Goal: Task Accomplishment & Management: Manage account settings

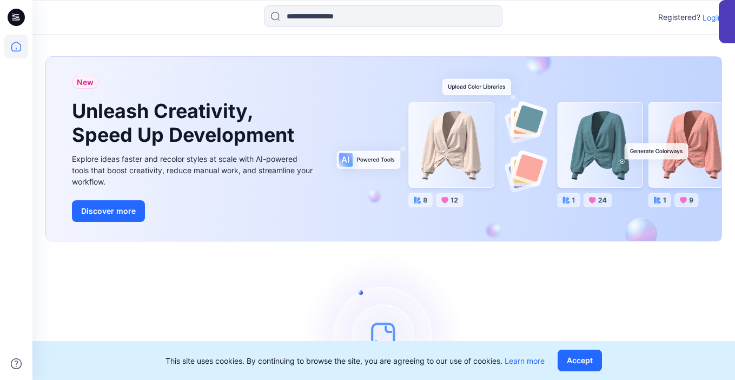
click at [709, 21] on p "Login" at bounding box center [711, 17] width 19 height 11
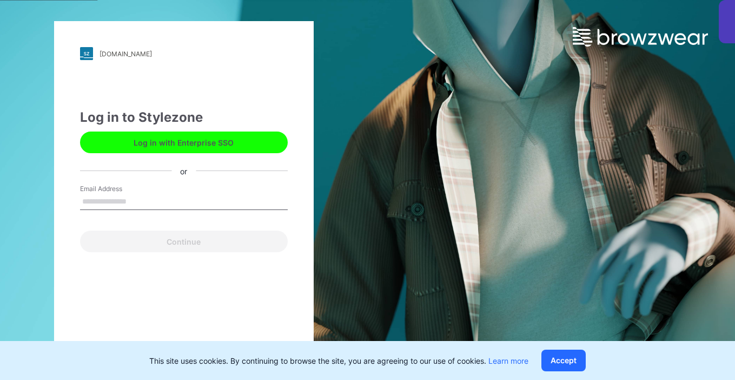
click at [172, 207] on input "Email Address" at bounding box center [184, 202] width 208 height 16
click at [163, 199] on input "Email Address" at bounding box center [184, 202] width 208 height 16
type input "**********"
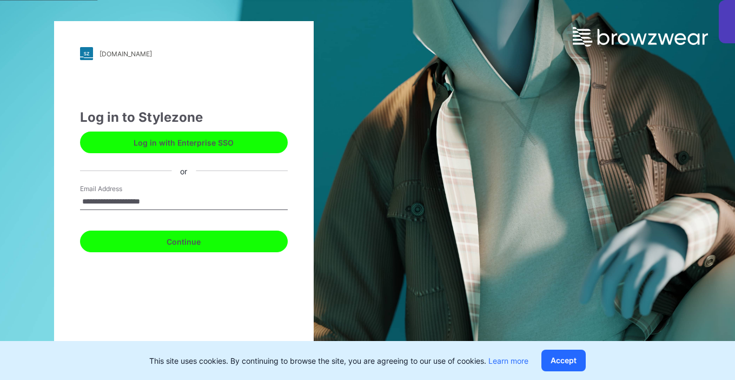
click at [182, 243] on button "Continue" at bounding box center [184, 241] width 208 height 22
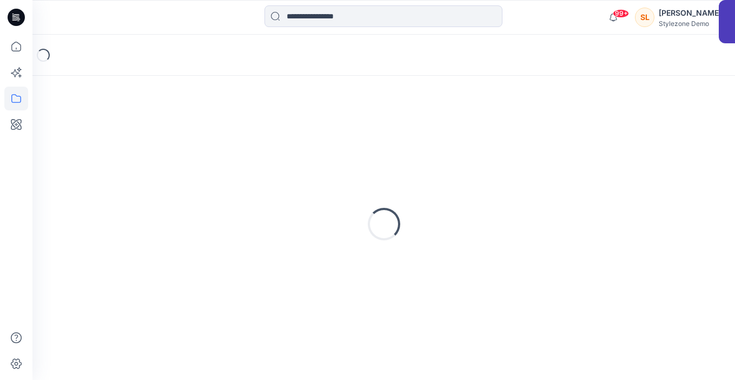
click at [28, 130] on div at bounding box center [16, 190] width 32 height 380
click at [15, 121] on icon at bounding box center [16, 124] width 24 height 24
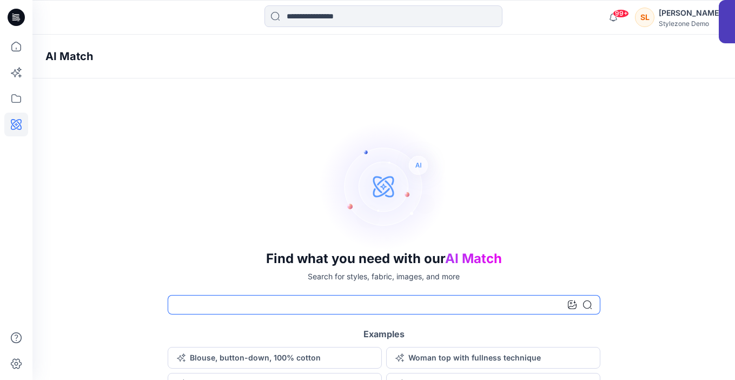
click at [310, 301] on input at bounding box center [384, 304] width 433 height 19
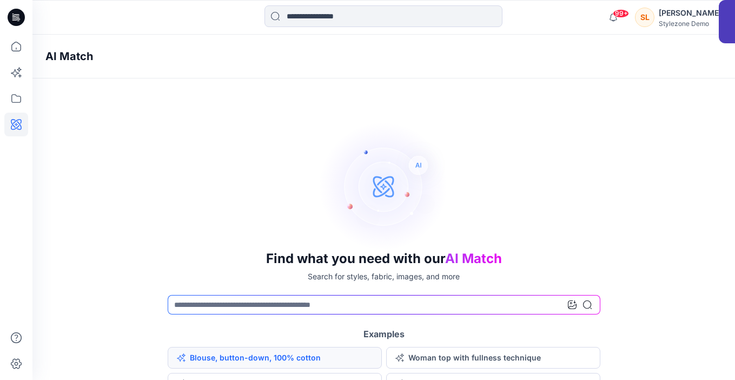
click at [295, 354] on button "Blouse, button-down, 100% cotton" at bounding box center [275, 358] width 214 height 22
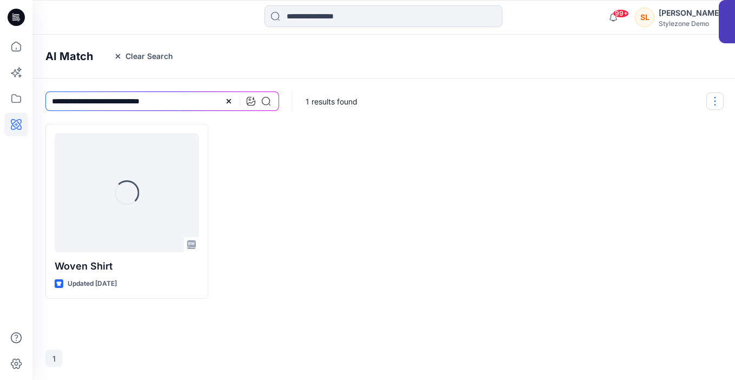
click at [708, 97] on button "button" at bounding box center [714, 100] width 17 height 17
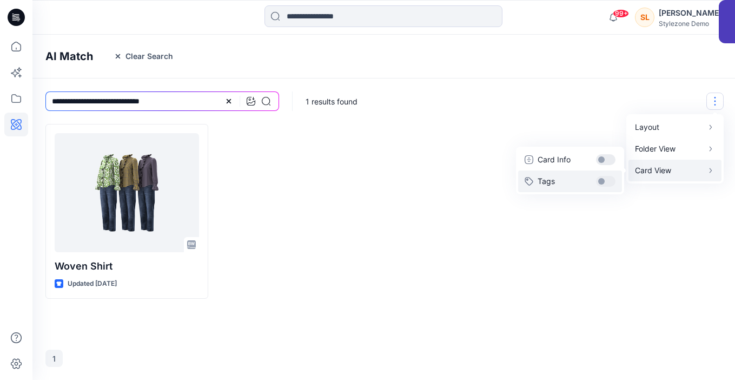
click at [593, 178] on button "Tags" at bounding box center [570, 181] width 104 height 22
click at [599, 162] on button "Card Info" at bounding box center [570, 160] width 104 height 22
click at [573, 229] on div at bounding box center [640, 240] width 163 height 232
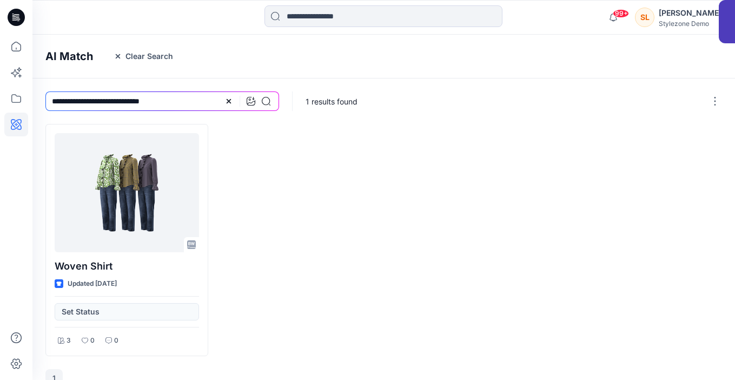
click at [141, 89] on div "**********" at bounding box center [162, 100] width 260 height 45
click at [141, 96] on input "**********" at bounding box center [162, 100] width 234 height 19
type input "*****"
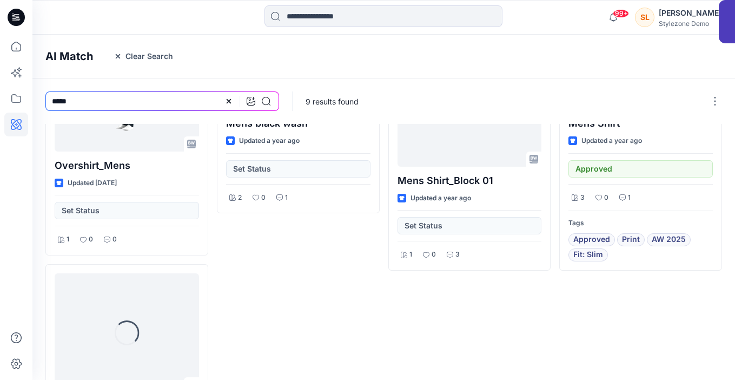
scroll to position [310, 0]
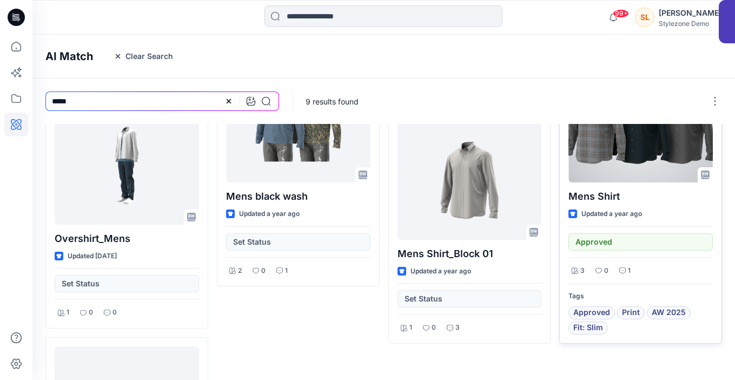
click at [589, 315] on span "Approved" at bounding box center [591, 312] width 37 height 13
click at [586, 313] on span "Approved" at bounding box center [591, 312] width 37 height 13
click at [572, 313] on span "Approved" at bounding box center [591, 312] width 47 height 13
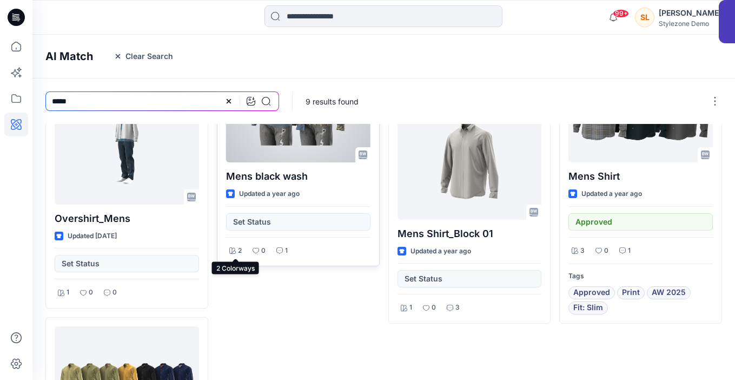
scroll to position [407, 0]
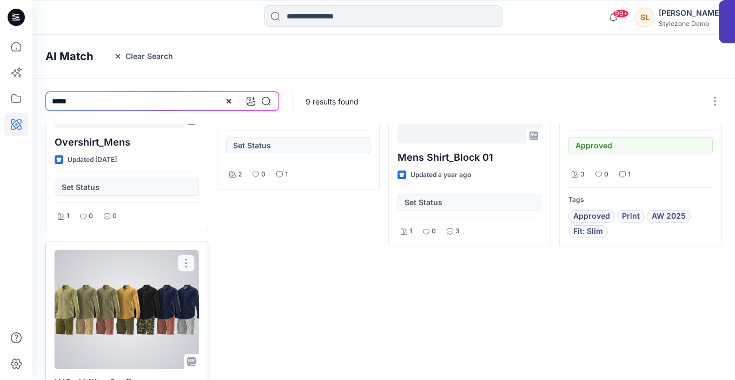
click at [189, 267] on button "button" at bounding box center [185, 262] width 17 height 17
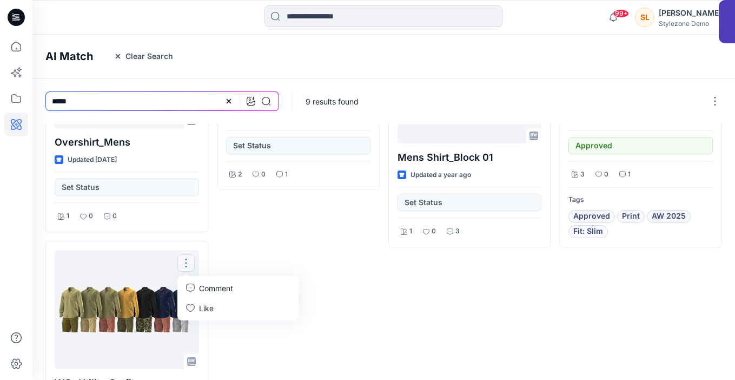
click at [287, 242] on div "Oversized shirt Updated [DATE] Set Status 1 0 0 Mens black wash Updated a year …" at bounding box center [298, 94] width 163 height 755
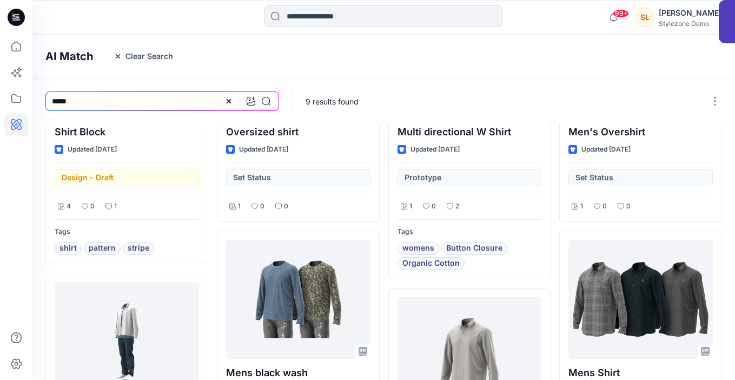
scroll to position [0, 0]
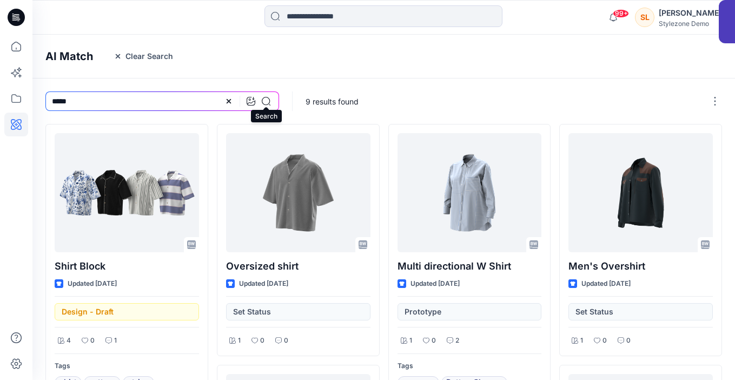
click at [262, 98] on icon at bounding box center [266, 101] width 9 height 9
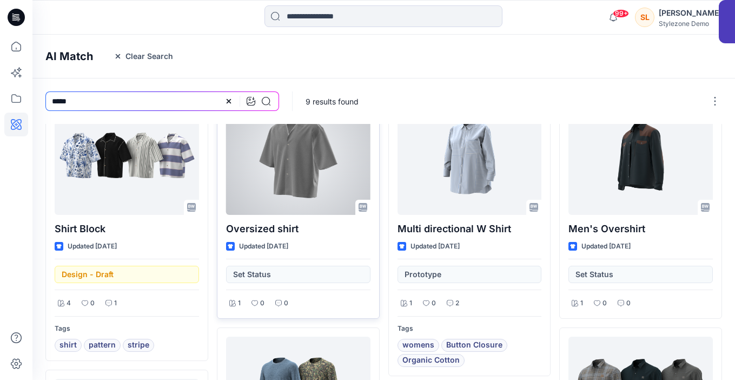
scroll to position [38, 0]
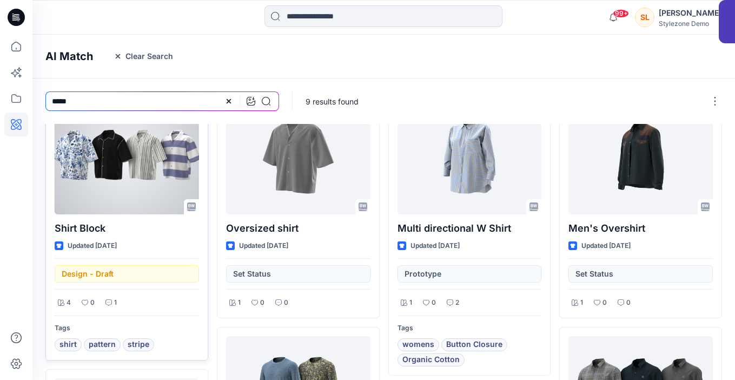
click at [103, 342] on span "pattern" at bounding box center [102, 344] width 27 height 13
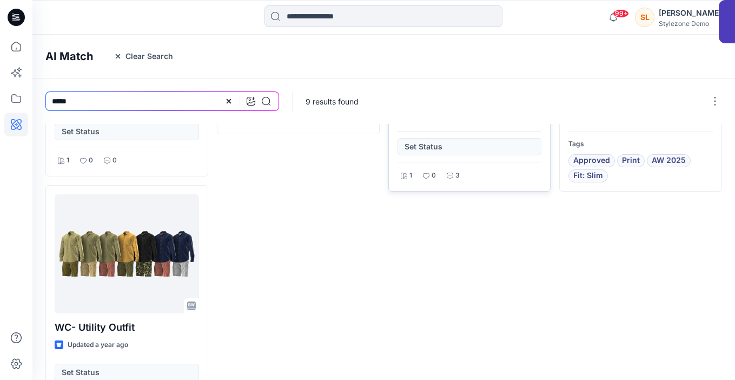
scroll to position [526, 0]
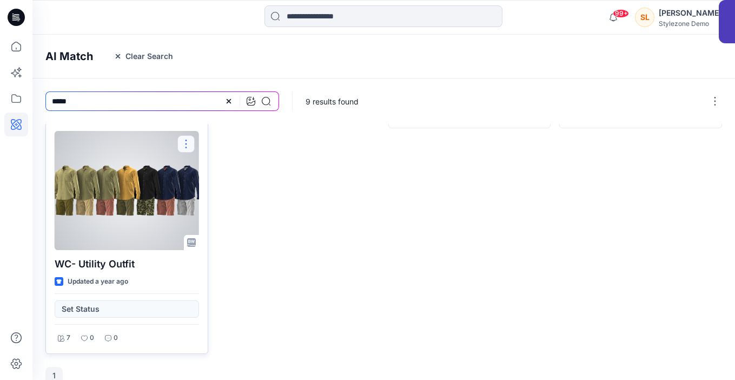
click at [188, 145] on button "button" at bounding box center [185, 143] width 17 height 17
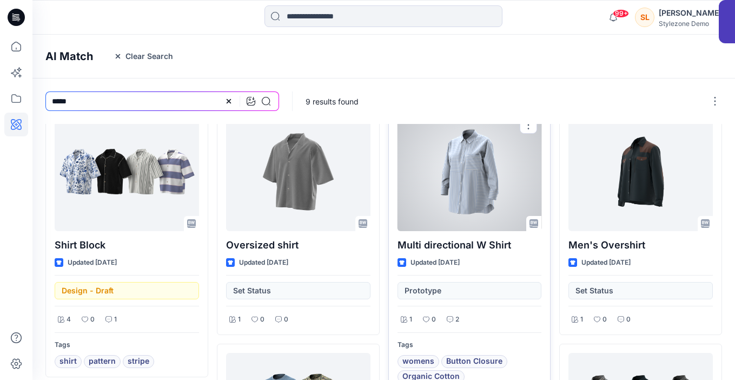
scroll to position [0, 0]
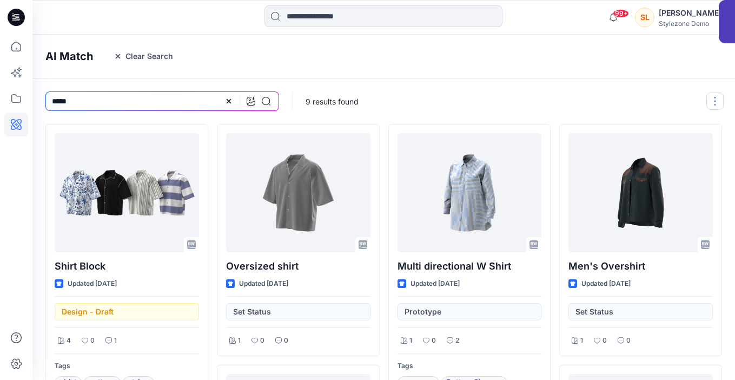
click at [711, 103] on button "button" at bounding box center [714, 100] width 17 height 17
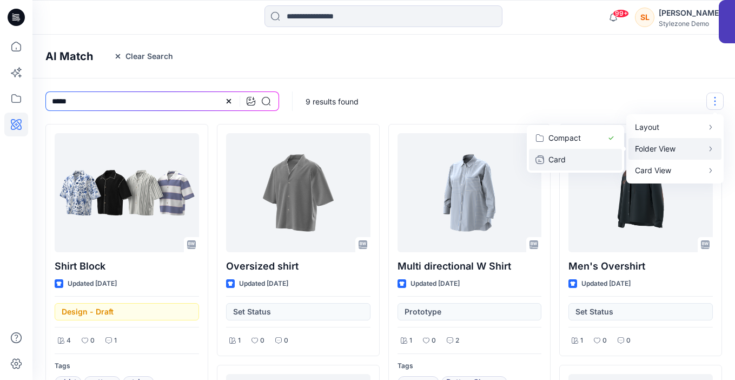
click at [587, 161] on p "Card" at bounding box center [575, 159] width 54 height 13
click at [573, 160] on p "Card" at bounding box center [575, 159] width 54 height 13
click at [633, 82] on div "9 results found Layout Grid Large Grid Folder View Compact Card Card View Card …" at bounding box center [515, 100] width 444 height 45
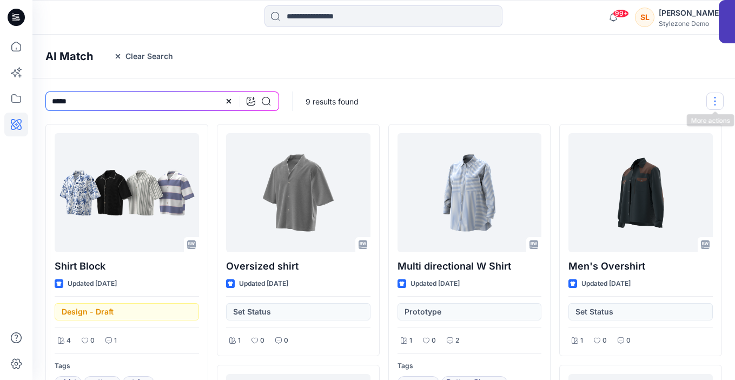
click at [714, 103] on button "button" at bounding box center [714, 100] width 17 height 17
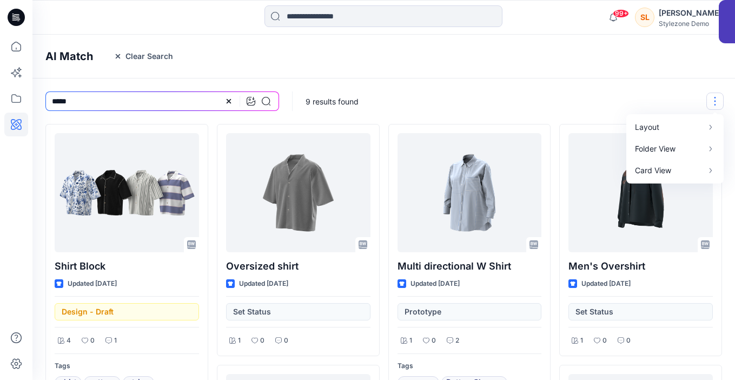
click at [613, 95] on div "9 results found Layout Grid Large Grid Folder View Compact Card Card View Card …" at bounding box center [515, 100] width 444 height 45
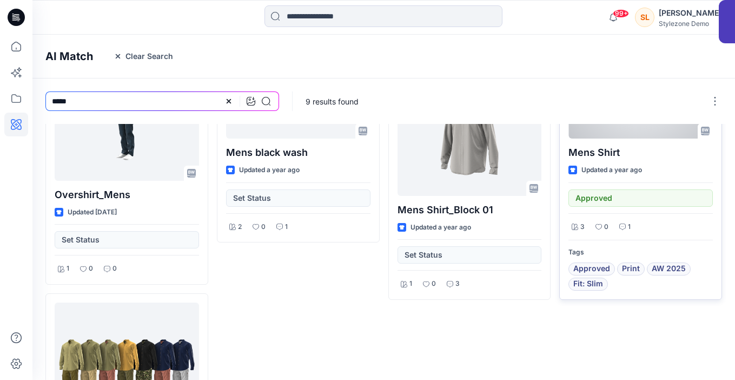
scroll to position [390, 0]
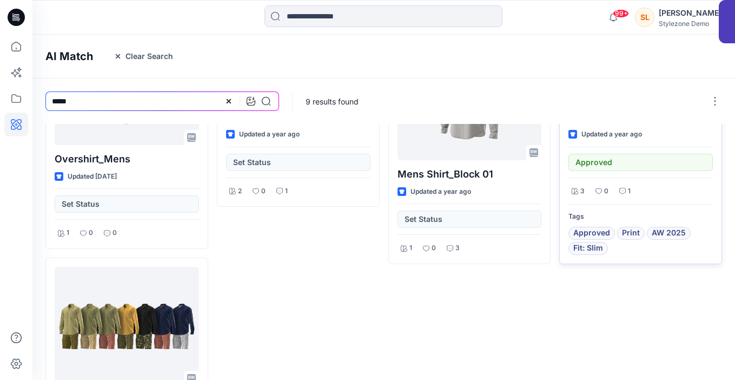
click at [593, 249] on span "Fit: Slim" at bounding box center [588, 248] width 30 height 13
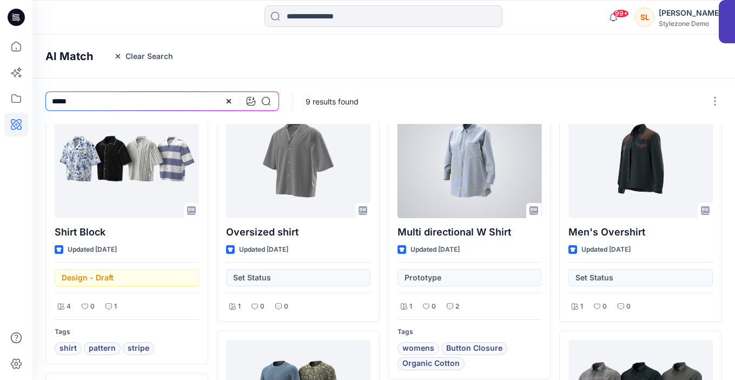
scroll to position [0, 0]
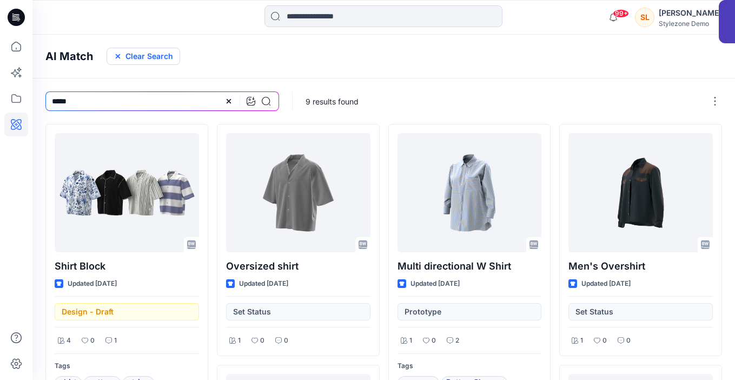
click at [159, 55] on button "Clear Search" at bounding box center [144, 56] width 74 height 17
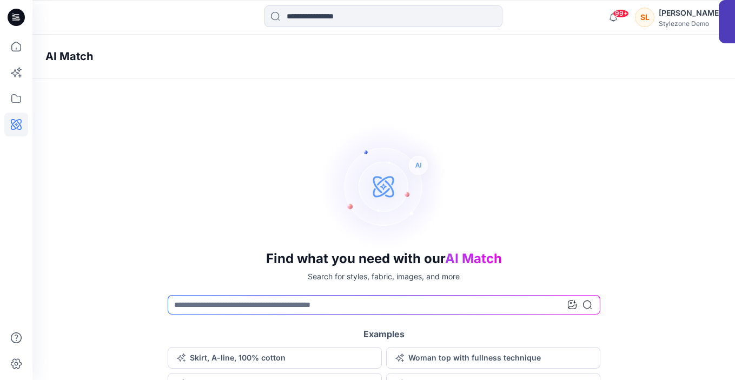
scroll to position [15, 0]
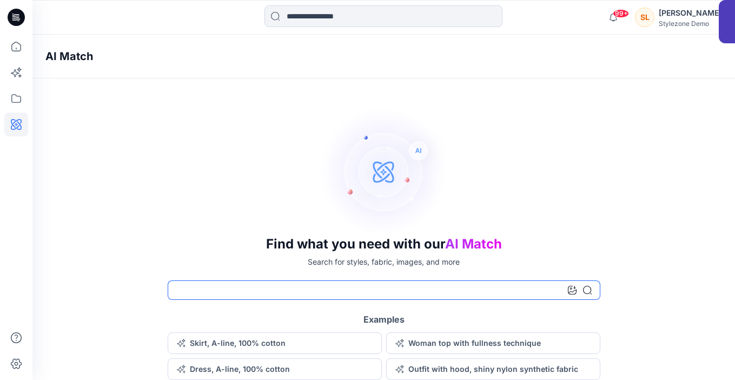
click at [468, 283] on input at bounding box center [384, 289] width 433 height 19
type input "**********"
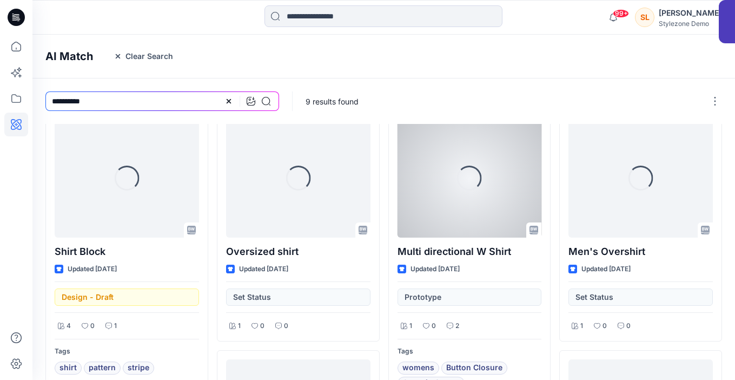
scroll to position [0, 0]
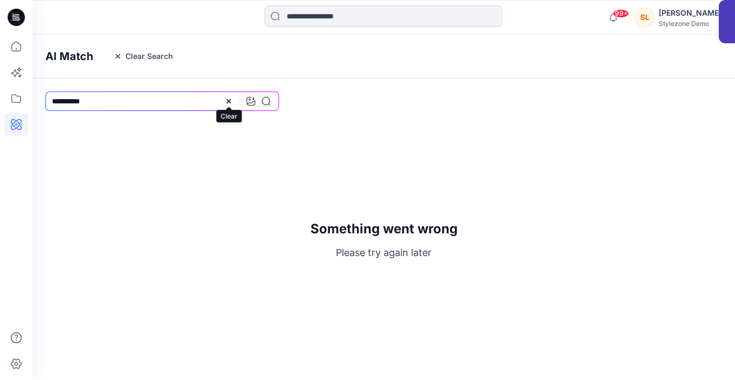
click at [228, 97] on icon at bounding box center [228, 101] width 9 height 9
click at [228, 97] on input at bounding box center [162, 100] width 234 height 19
click at [143, 53] on button "Clear Search" at bounding box center [144, 56] width 74 height 17
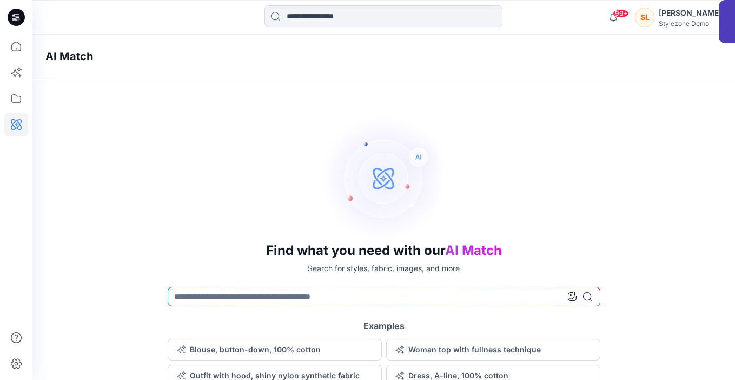
scroll to position [15, 0]
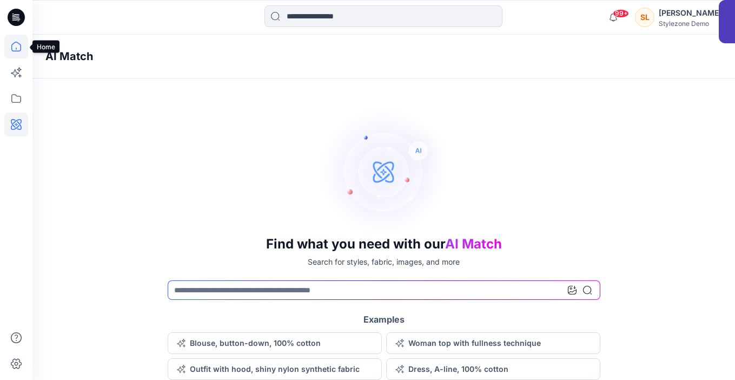
click at [18, 49] on icon at bounding box center [16, 47] width 24 height 24
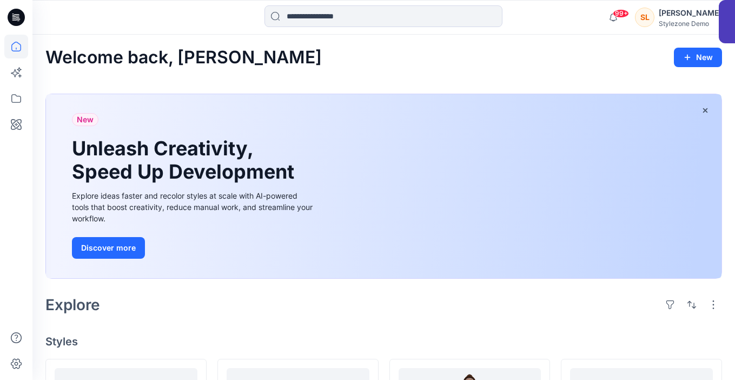
click at [16, 19] on icon at bounding box center [14, 19] width 5 height 1
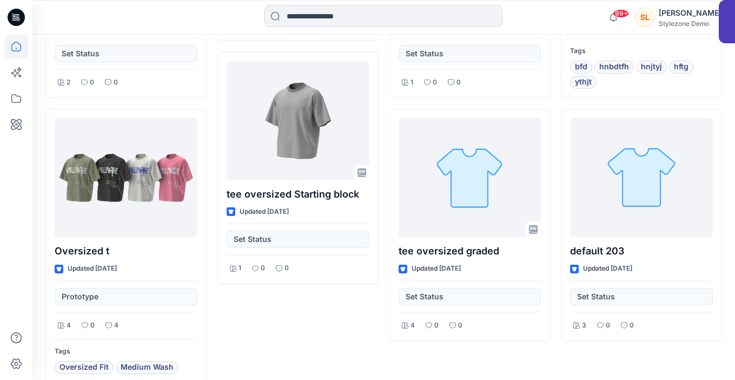
scroll to position [3084, 0]
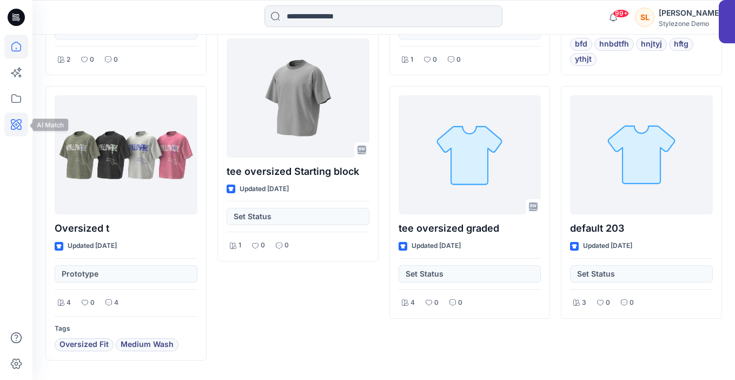
click at [16, 134] on icon at bounding box center [16, 124] width 24 height 24
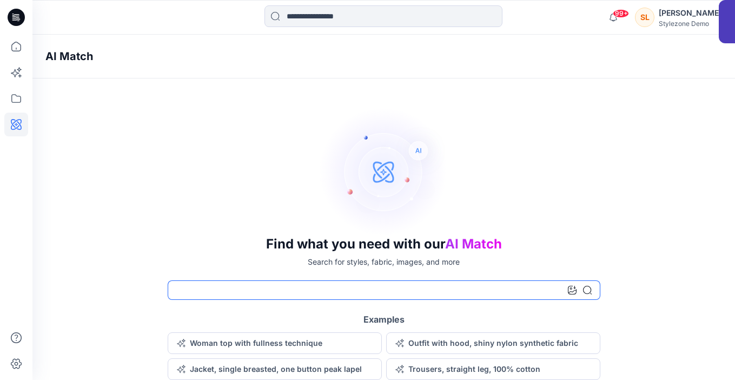
click at [224, 293] on input at bounding box center [384, 289] width 433 height 19
type input "**********"
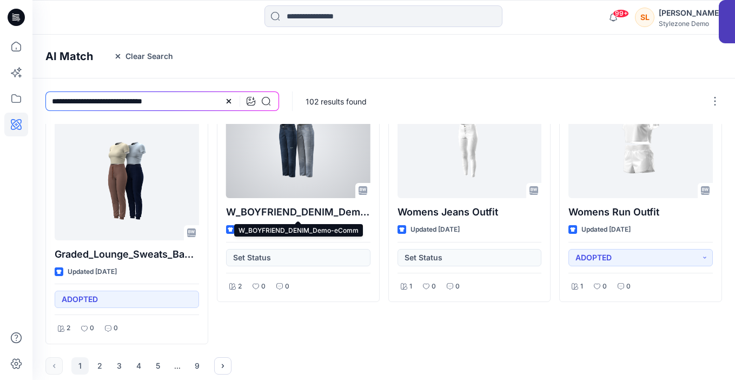
scroll to position [543, 0]
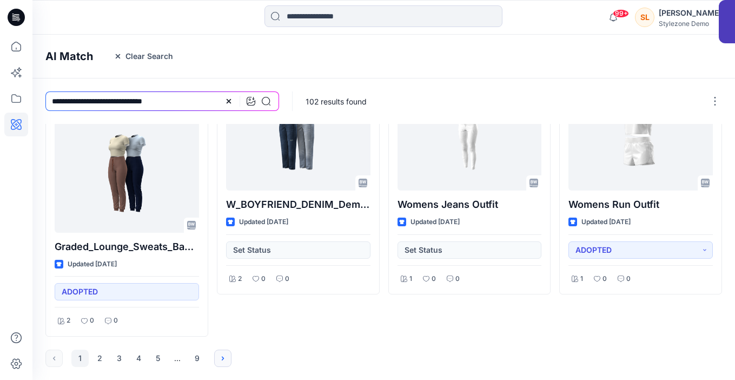
click at [223, 356] on icon "button" at bounding box center [222, 358] width 9 height 9
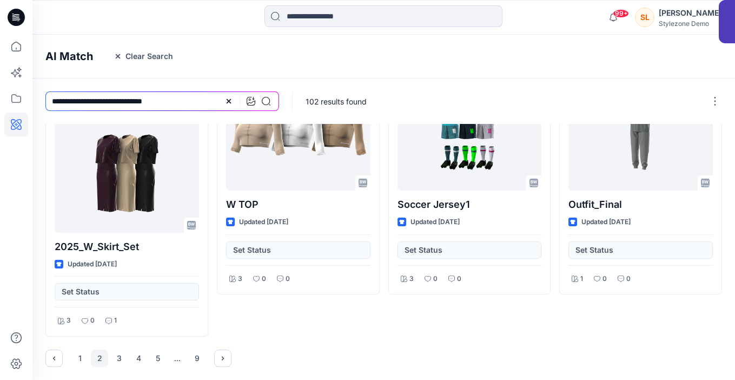
click at [223, 356] on icon "button" at bounding box center [222, 358] width 9 height 9
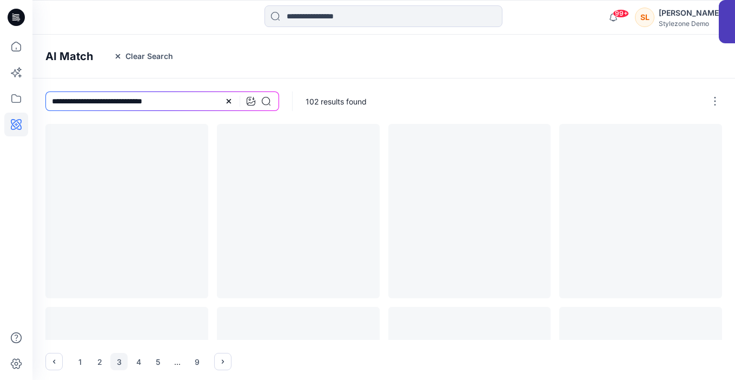
scroll to position [0, 0]
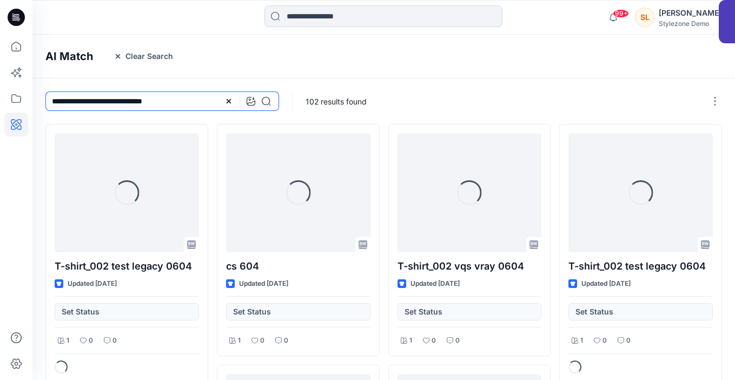
click at [204, 106] on input "**********" at bounding box center [162, 100] width 234 height 19
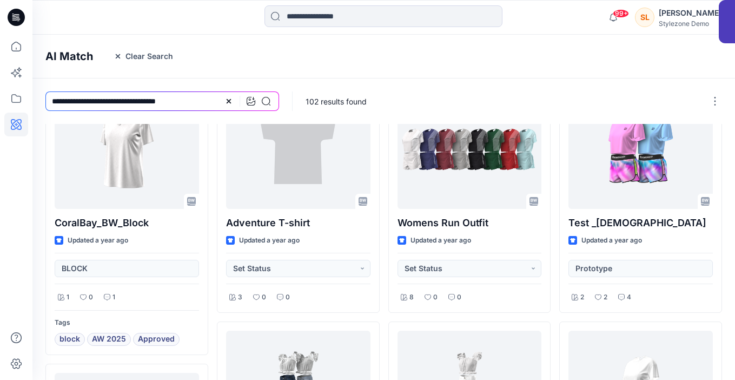
click at [276, 119] on div "**********" at bounding box center [162, 100] width 260 height 45
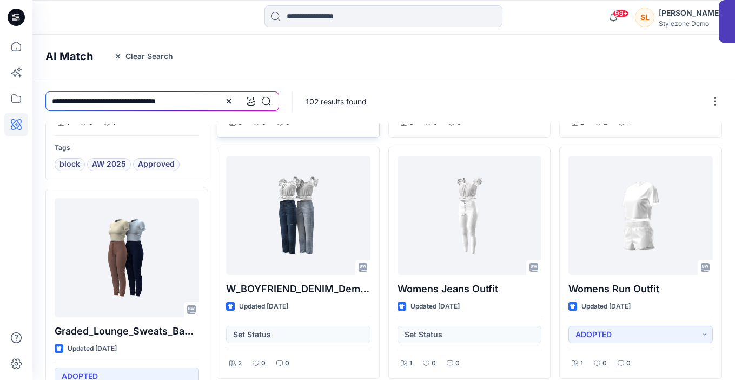
scroll to position [543, 0]
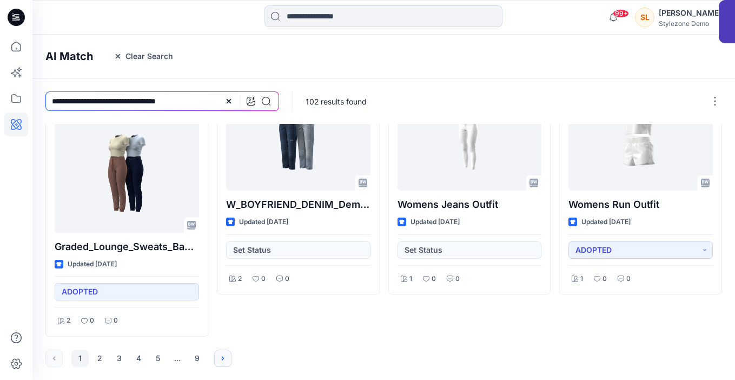
click at [218, 361] on icon "button" at bounding box center [222, 358] width 9 height 9
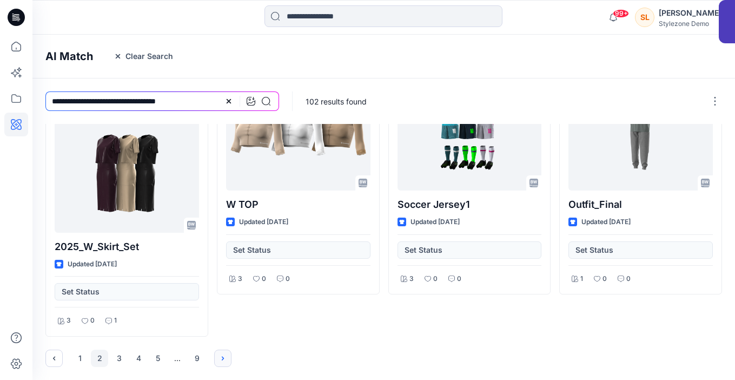
click at [221, 355] on icon "button" at bounding box center [222, 358] width 9 height 9
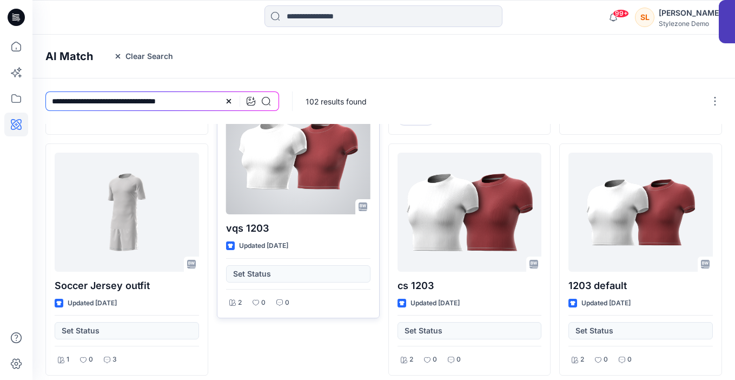
scroll to position [558, 0]
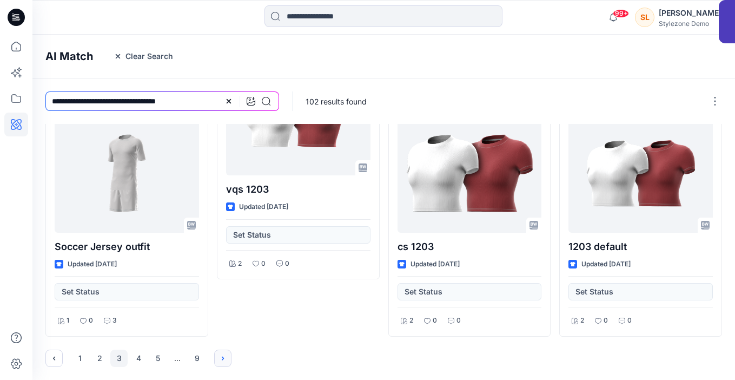
click at [223, 364] on button "button" at bounding box center [222, 357] width 17 height 17
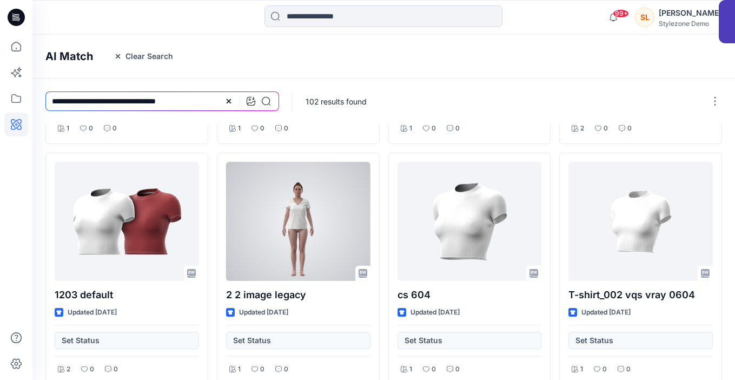
scroll to position [501, 0]
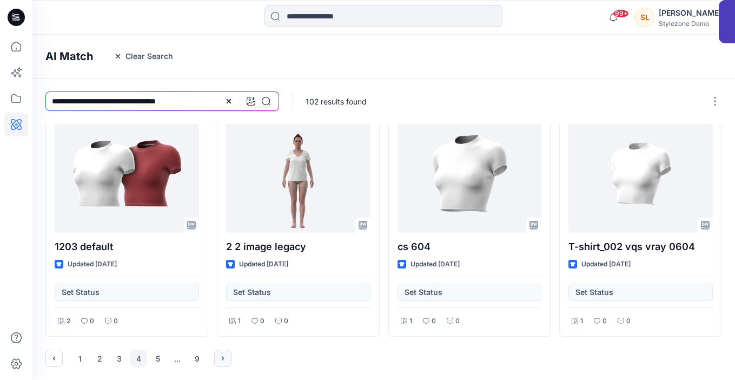
click at [221, 356] on icon "button" at bounding box center [222, 358] width 9 height 9
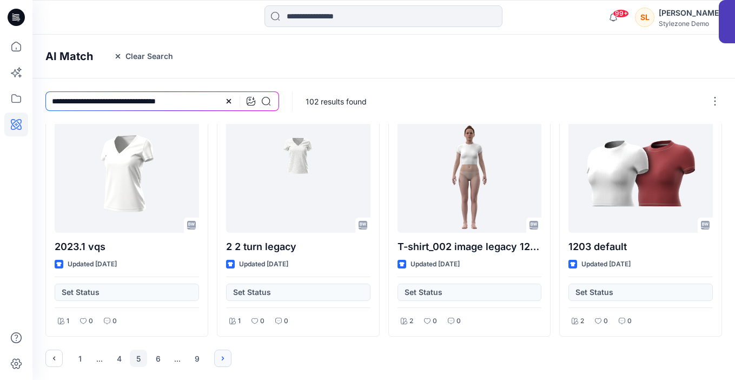
click at [225, 361] on icon "button" at bounding box center [222, 358] width 9 height 9
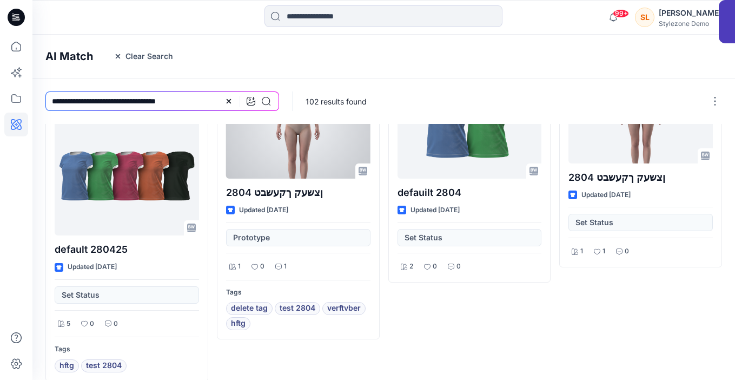
scroll to position [657, 0]
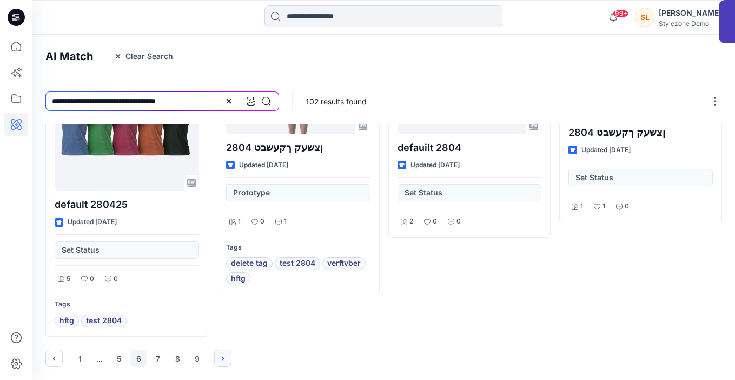
click at [217, 363] on button "button" at bounding box center [222, 357] width 17 height 17
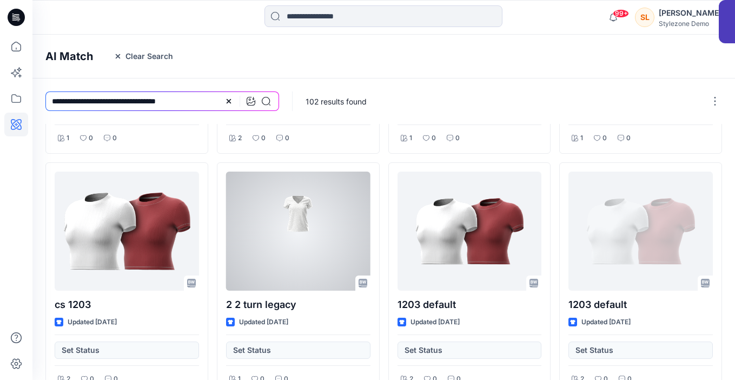
scroll to position [501, 0]
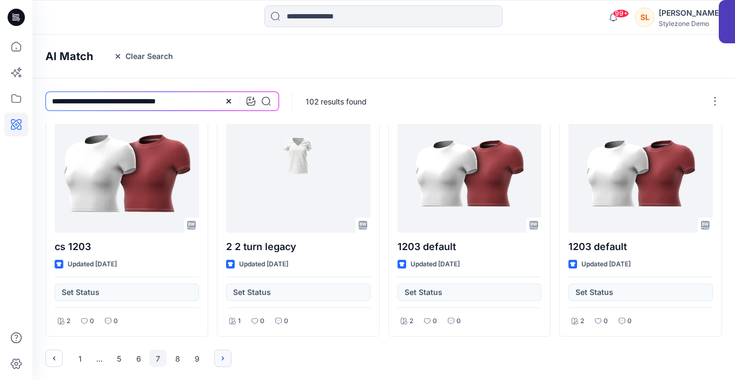
click at [220, 357] on icon "button" at bounding box center [222, 358] width 9 height 9
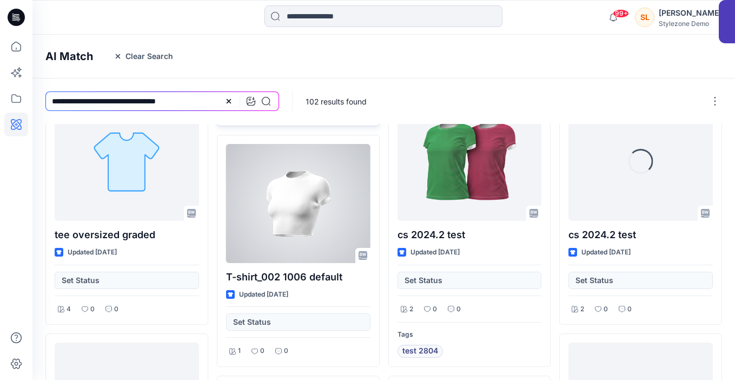
click at [302, 266] on div "T-shirt_002 1006 default Updated [DATE] Set Status 1 0 0" at bounding box center [298, 251] width 163 height 232
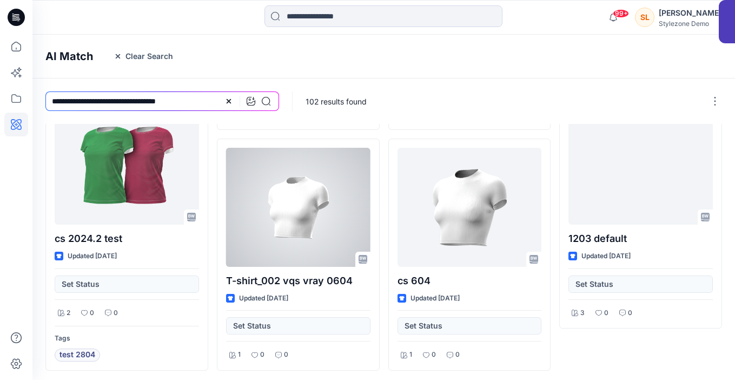
scroll to position [543, 0]
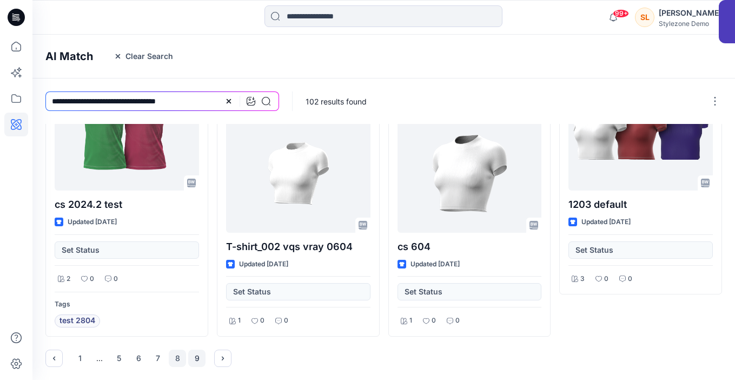
click at [199, 358] on button "9" at bounding box center [196, 357] width 17 height 17
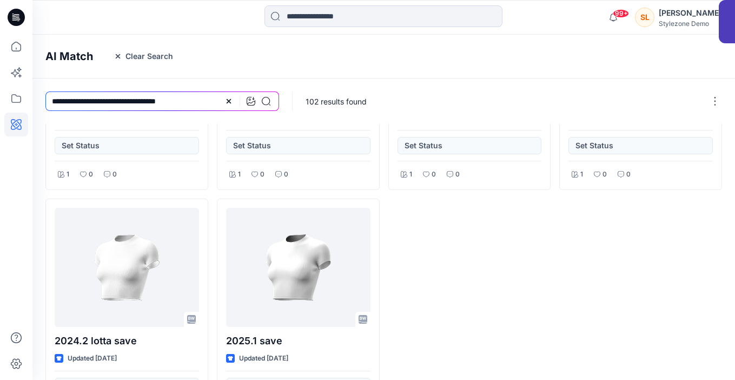
scroll to position [260, 0]
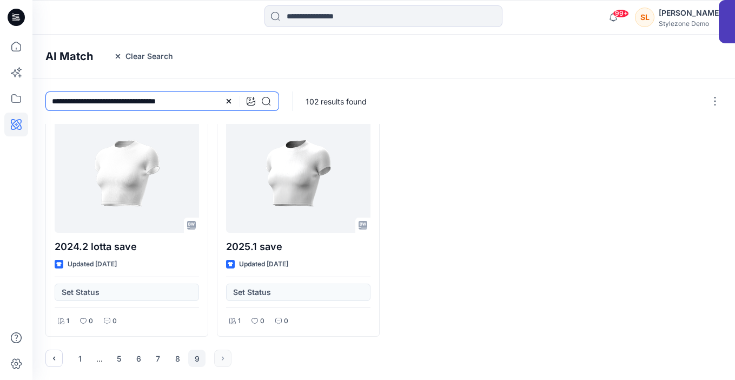
click at [147, 98] on input "**********" at bounding box center [162, 100] width 234 height 19
type input "**********"
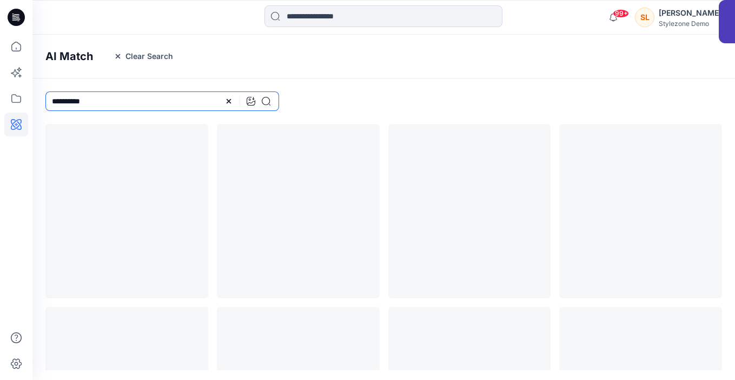
scroll to position [0, 0]
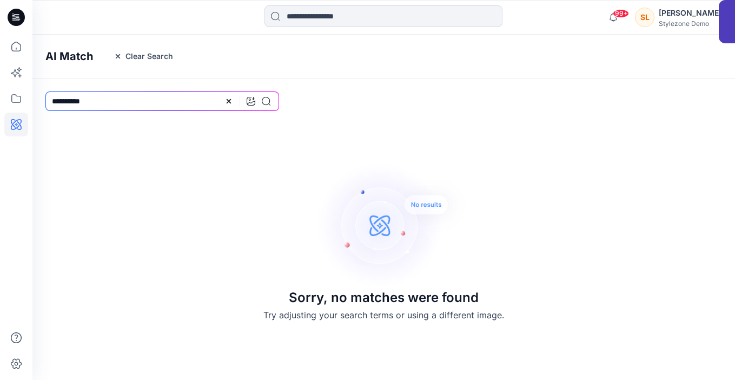
click at [25, 23] on div at bounding box center [16, 17] width 35 height 35
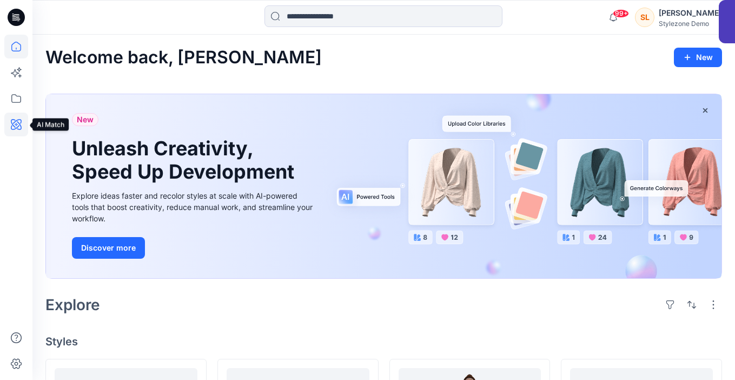
click at [15, 123] on icon at bounding box center [16, 124] width 24 height 24
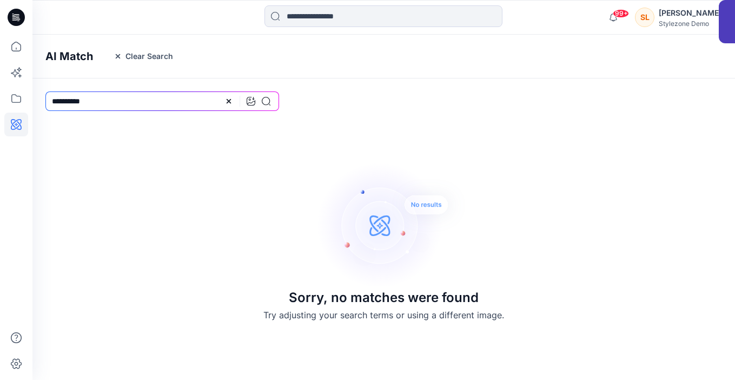
click at [249, 99] on icon at bounding box center [251, 101] width 9 height 9
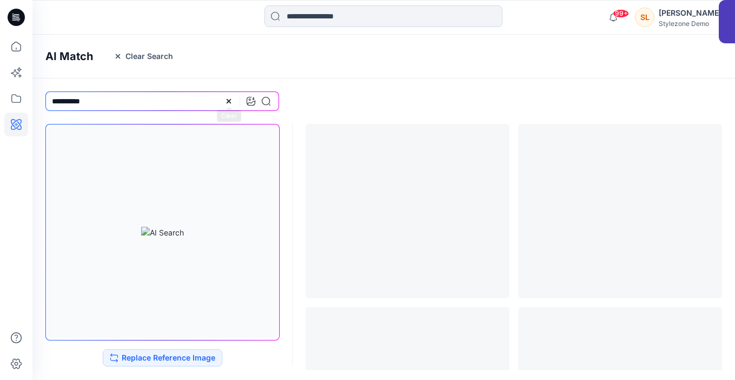
click at [225, 102] on icon at bounding box center [228, 101] width 9 height 9
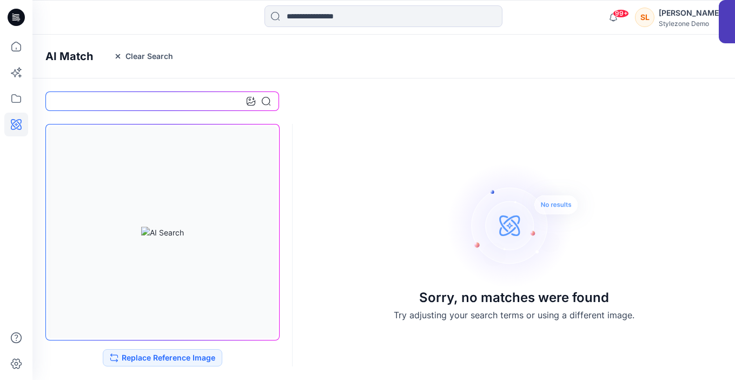
click at [19, 29] on icon at bounding box center [16, 17] width 17 height 35
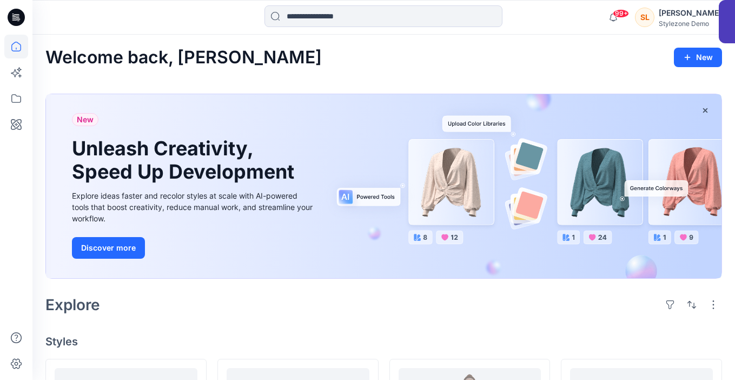
click at [694, 23] on div "Stylezone Demo" at bounding box center [690, 23] width 63 height 8
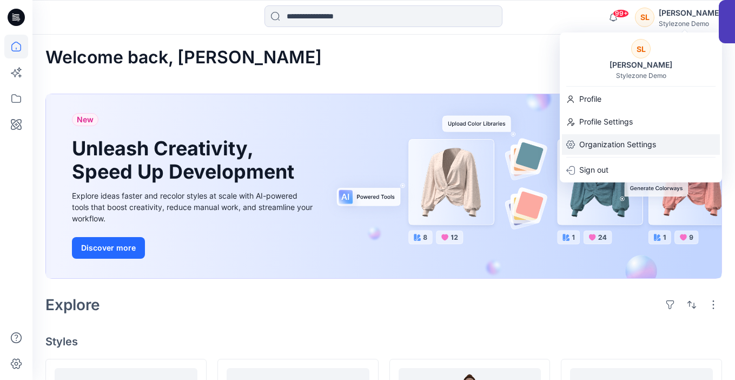
click at [625, 145] on p "Organization Settings" at bounding box center [617, 144] width 77 height 21
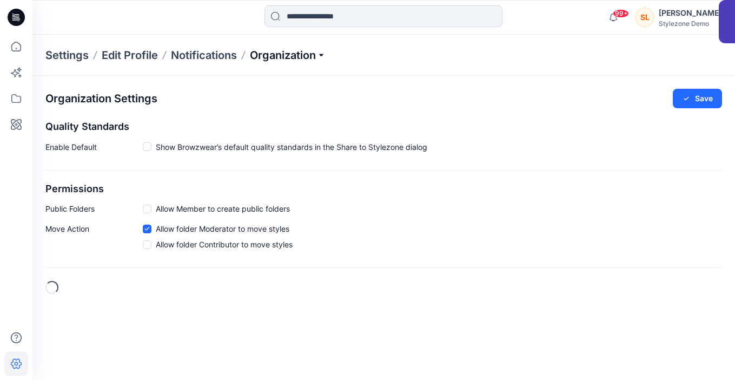
click at [256, 58] on p "Organization" at bounding box center [288, 55] width 76 height 15
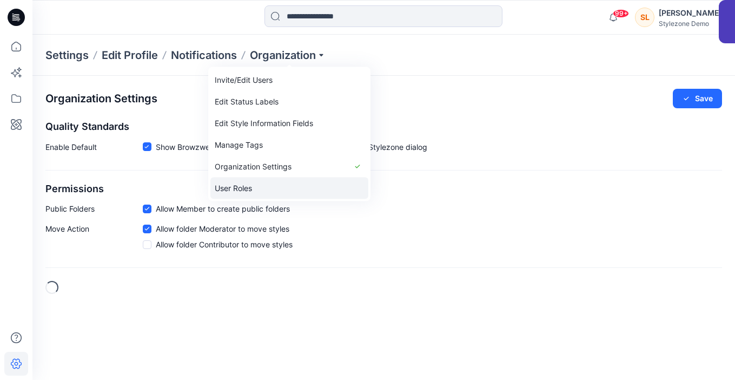
click at [290, 181] on link "User Roles" at bounding box center [289, 188] width 158 height 22
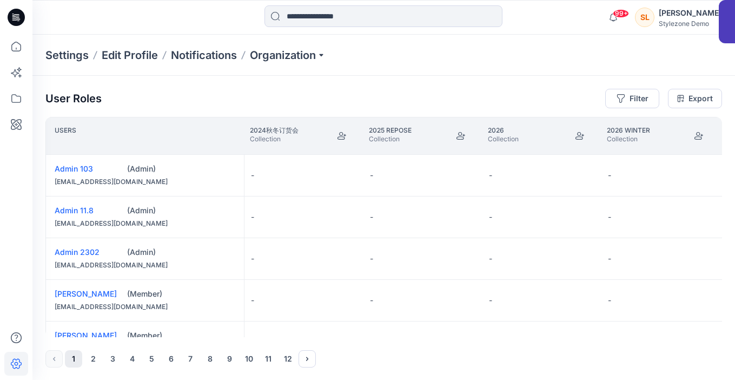
scroll to position [0, 1549]
click at [460, 141] on button "Join" at bounding box center [459, 135] width 19 height 19
click at [347, 134] on button "Join" at bounding box center [340, 135] width 19 height 19
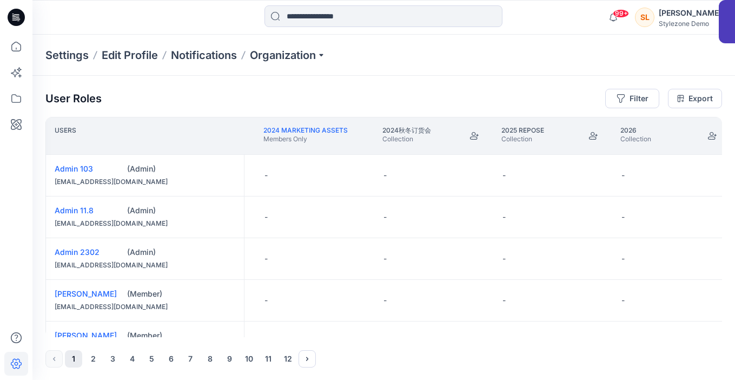
scroll to position [0, 1698]
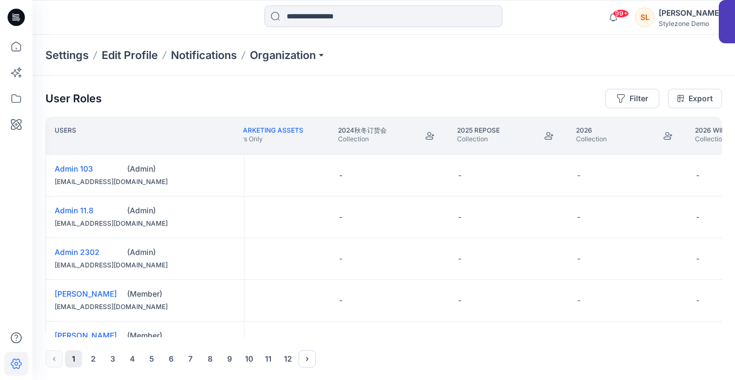
click at [503, 143] on div "2025 Repose Collection" at bounding box center [508, 135] width 102 height 19
click at [551, 136] on icon "Join" at bounding box center [549, 135] width 9 height 9
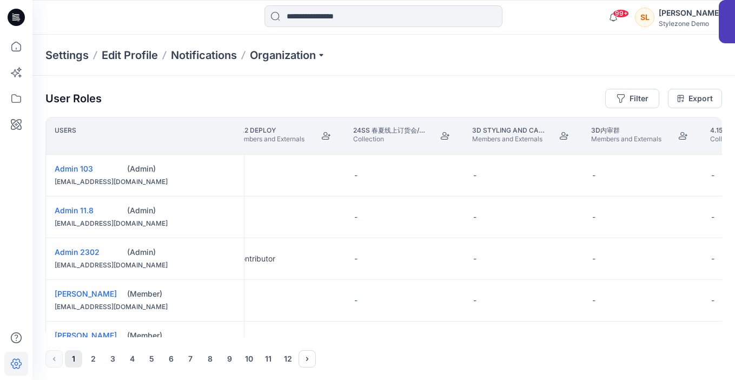
scroll to position [0, 2295]
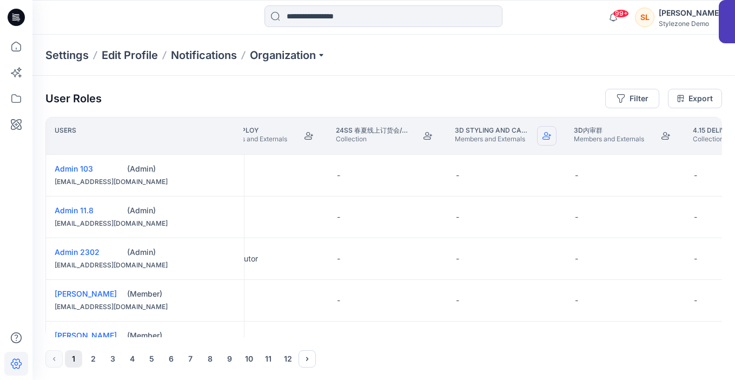
click at [546, 143] on button "Join" at bounding box center [546, 135] width 19 height 19
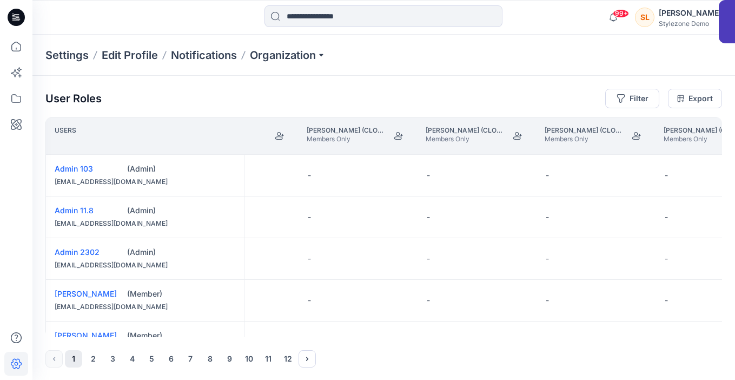
scroll to position [0, 8279]
click at [469, 148] on th "[PERSON_NAME] (Clone) (Clone) Members Only" at bounding box center [469, 136] width 119 height 38
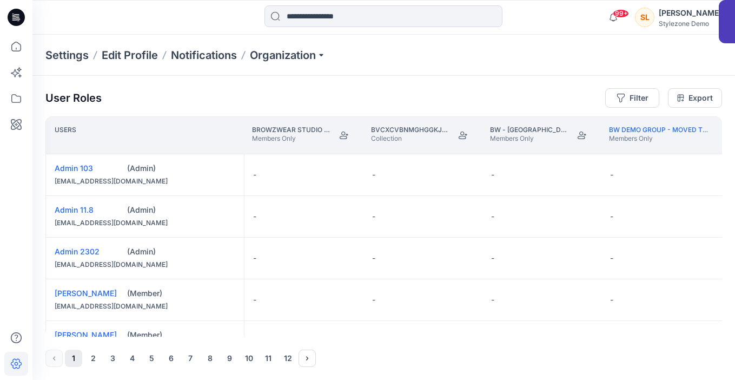
scroll to position [0, 15584]
click at [346, 134] on icon "Join" at bounding box center [343, 135] width 9 height 8
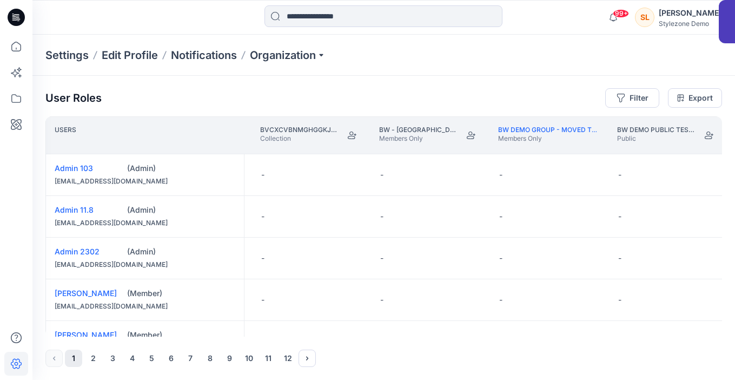
scroll to position [0, 15697]
click at [702, 137] on icon "Join" at bounding box center [706, 135] width 9 height 9
click at [462, 137] on button "Join" at bounding box center [468, 134] width 19 height 19
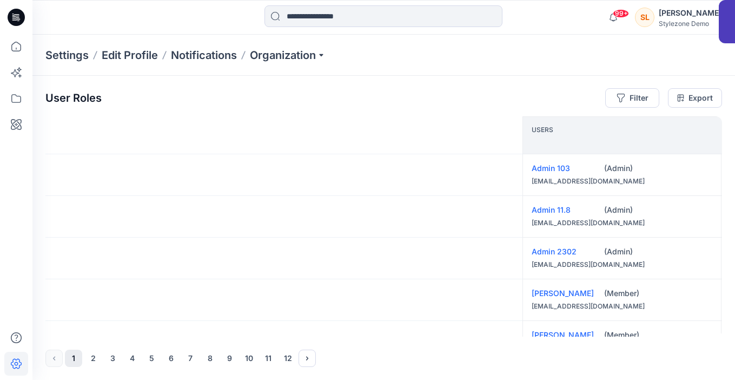
scroll to position [0, 23870]
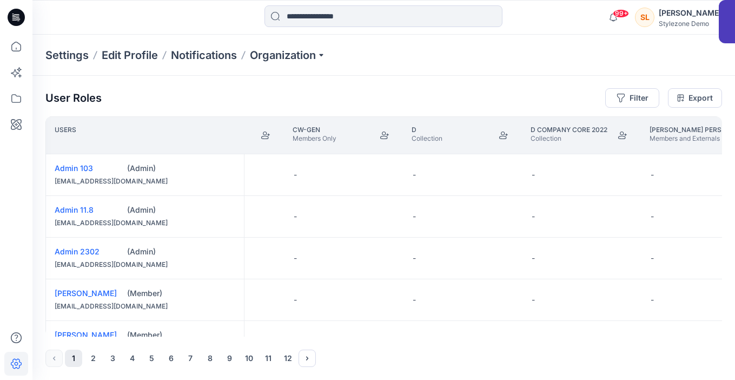
click at [476, 89] on div "User Roles Filter Export" at bounding box center [383, 97] width 676 height 19
click at [502, 77] on div "User Roles Filter Export Users Core (Blocks) Demo Members Only Cotton Line Memb…" at bounding box center [383, 227] width 702 height 304
click at [499, 43] on div "Settings Edit Profile Notifications Organization" at bounding box center [383, 55] width 702 height 41
click at [568, 65] on div "Settings Edit Profile Notifications Organization" at bounding box center [383, 55] width 702 height 41
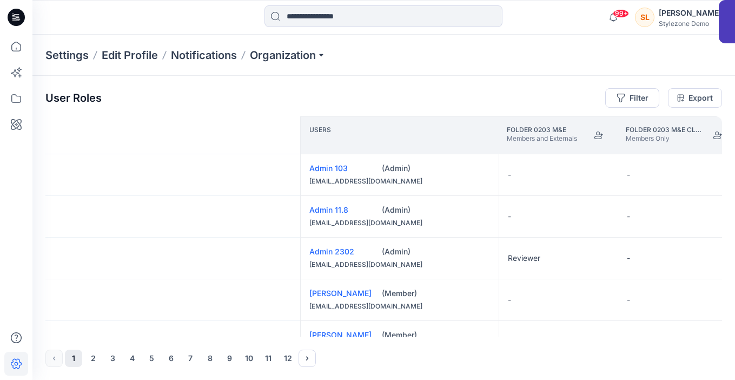
scroll to position [0, 34350]
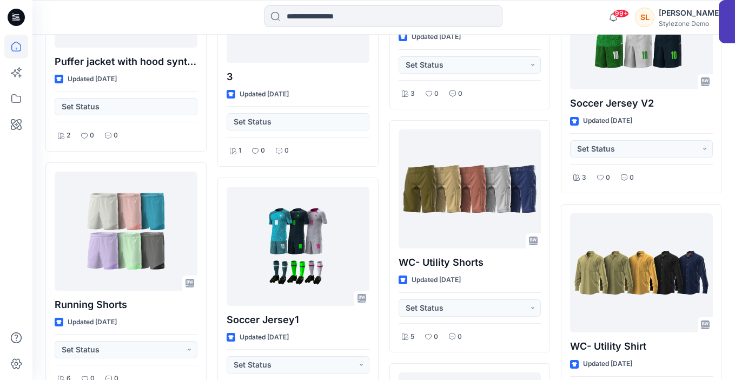
scroll to position [1723, 0]
